Goal: Transaction & Acquisition: Purchase product/service

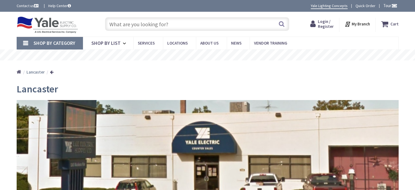
click at [139, 22] on input "text" at bounding box center [197, 24] width 184 height 14
type input "[GEOGRAPHIC_DATA], [GEOGRAPHIC_DATA]"
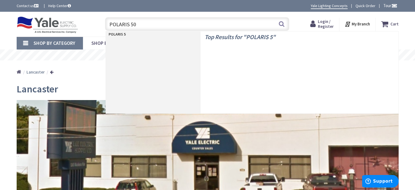
type input "POLARIS 500"
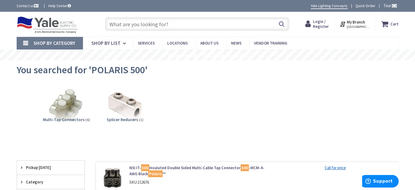
click at [133, 25] on input "text" at bounding box center [197, 24] width 184 height 14
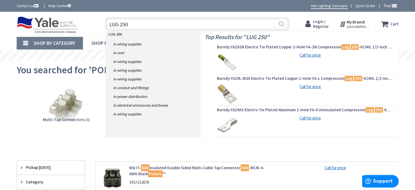
type input "LUG 250"
click at [283, 24] on button "Search" at bounding box center [281, 24] width 7 height 12
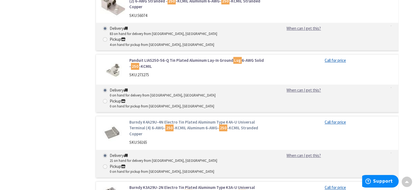
scroll to position [546, 0]
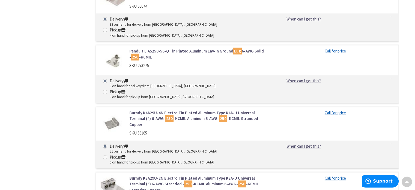
click at [187, 110] on link "Burndy K4A29U-4N Electro Tin Plated Aluminum Type K4A-U Universal Terminal (4) …" at bounding box center [198, 118] width 139 height 17
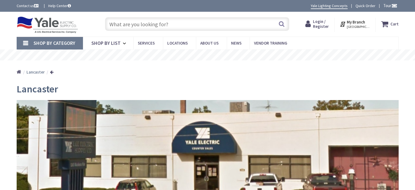
click at [115, 24] on input "text" at bounding box center [197, 24] width 184 height 14
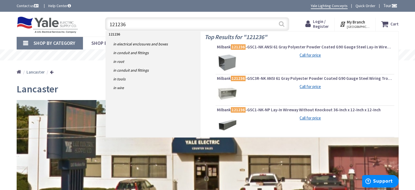
type input "121236"
click at [281, 25] on button "Search" at bounding box center [281, 24] width 7 height 12
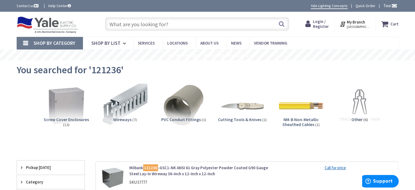
click at [145, 24] on input "text" at bounding box center [197, 24] width 184 height 14
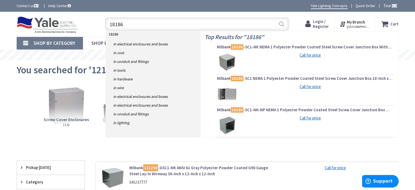
type input "18186"
click at [282, 20] on button "Search" at bounding box center [281, 24] width 7 height 12
